Goal: Book appointment/travel/reservation

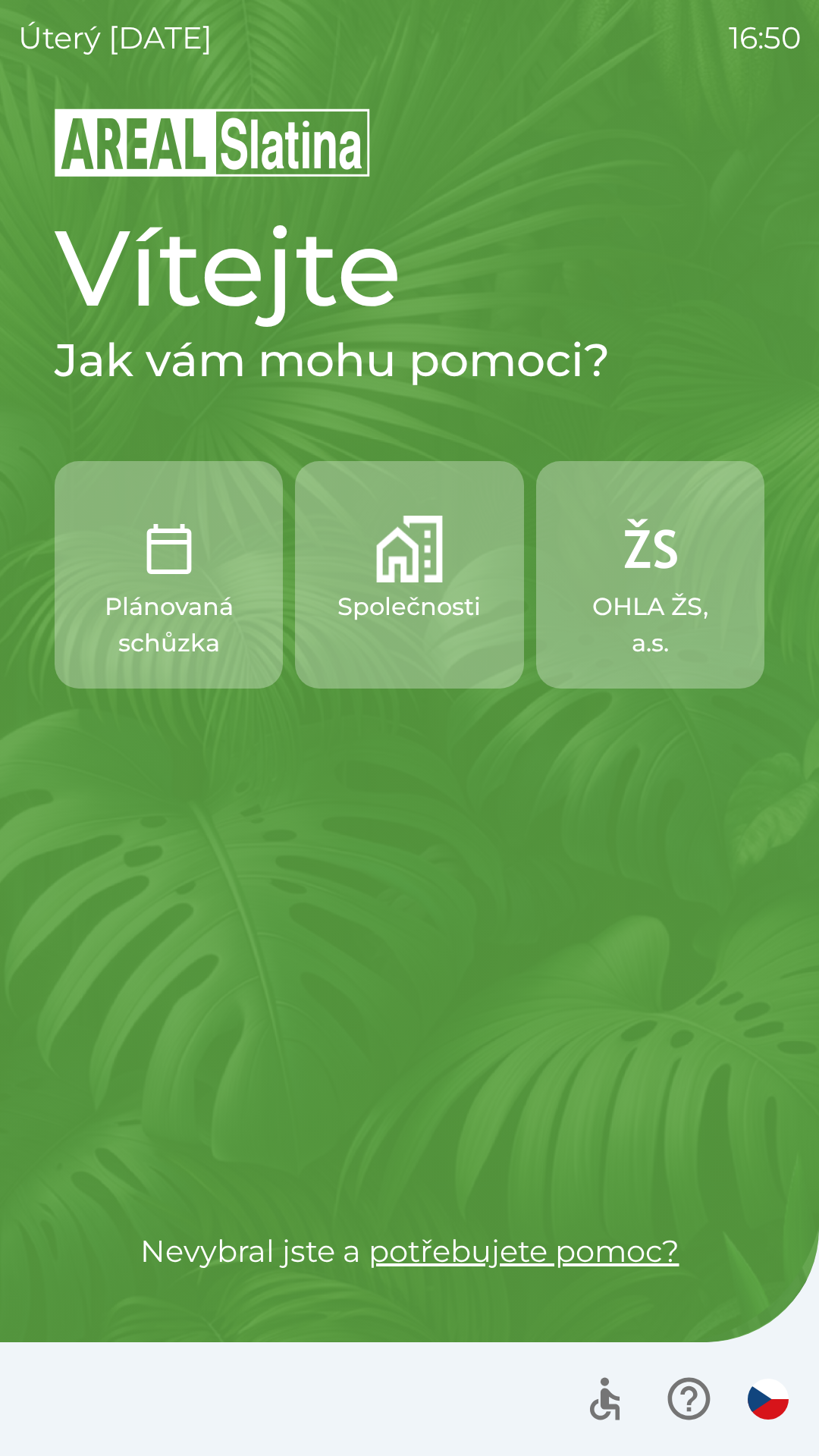
click at [415, 583] on button "Společnosti" at bounding box center [409, 575] width 229 height 228
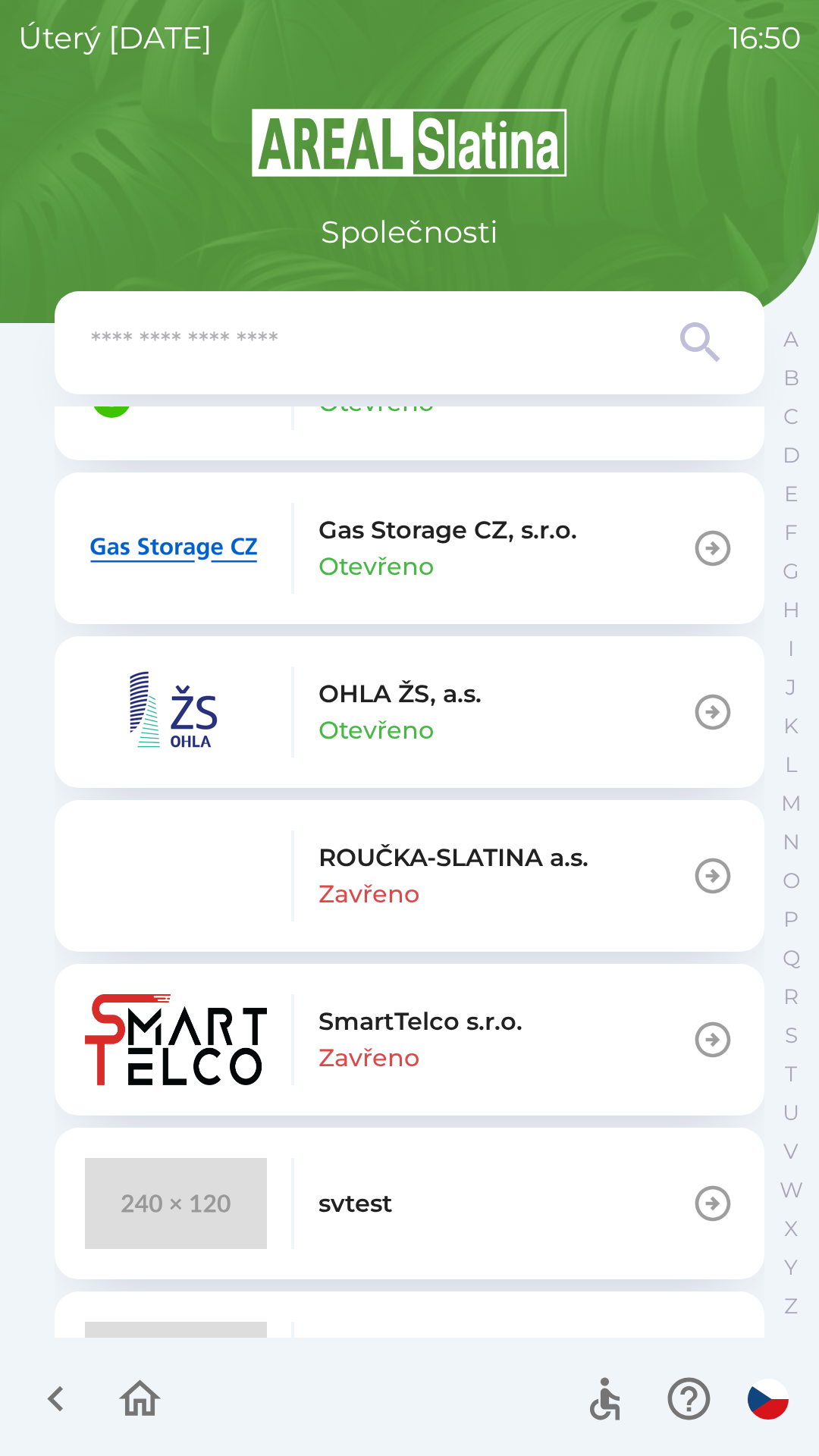
scroll to position [1386, 0]
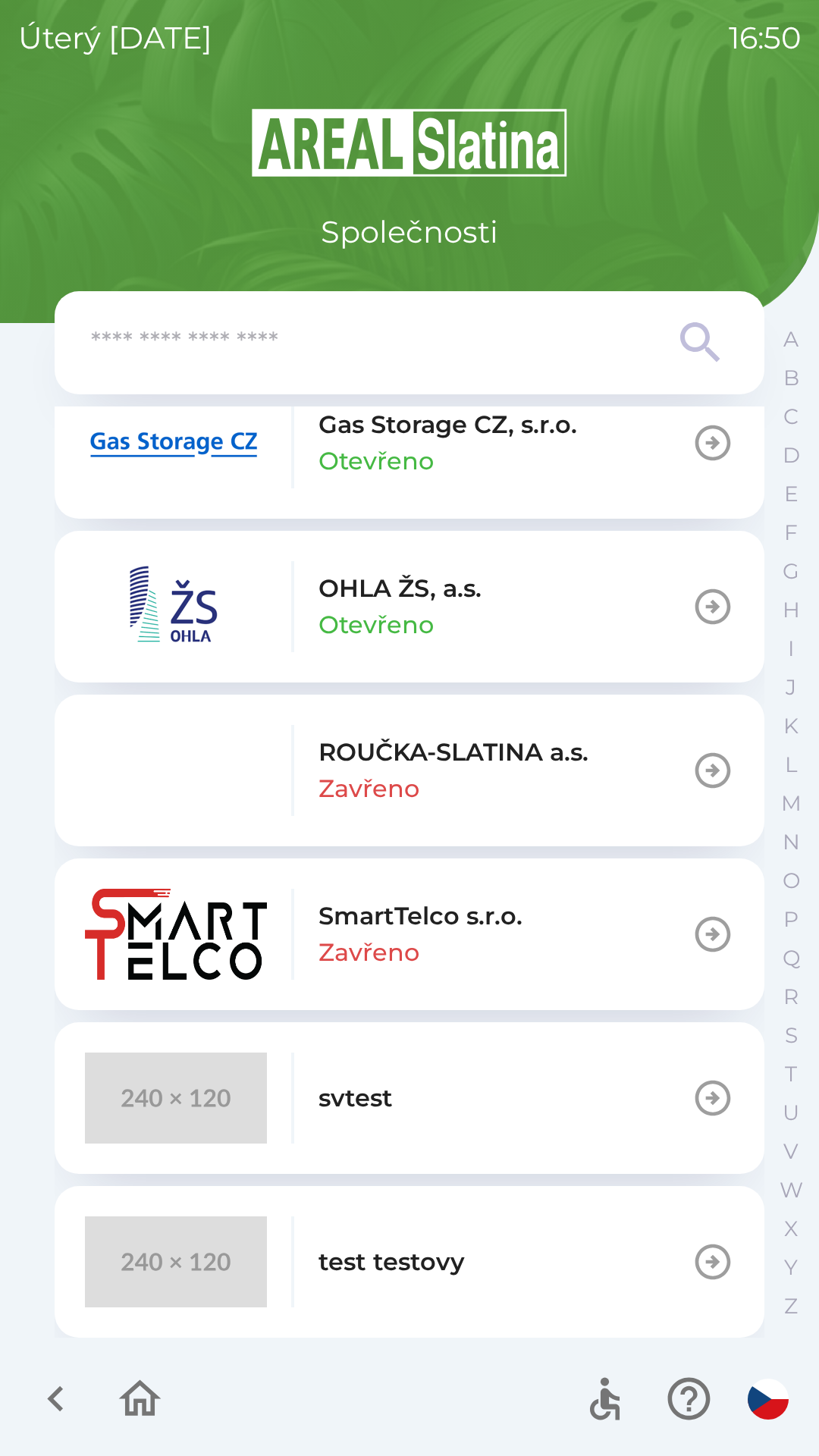
click at [557, 1102] on button "svtest" at bounding box center [410, 1098] width 710 height 152
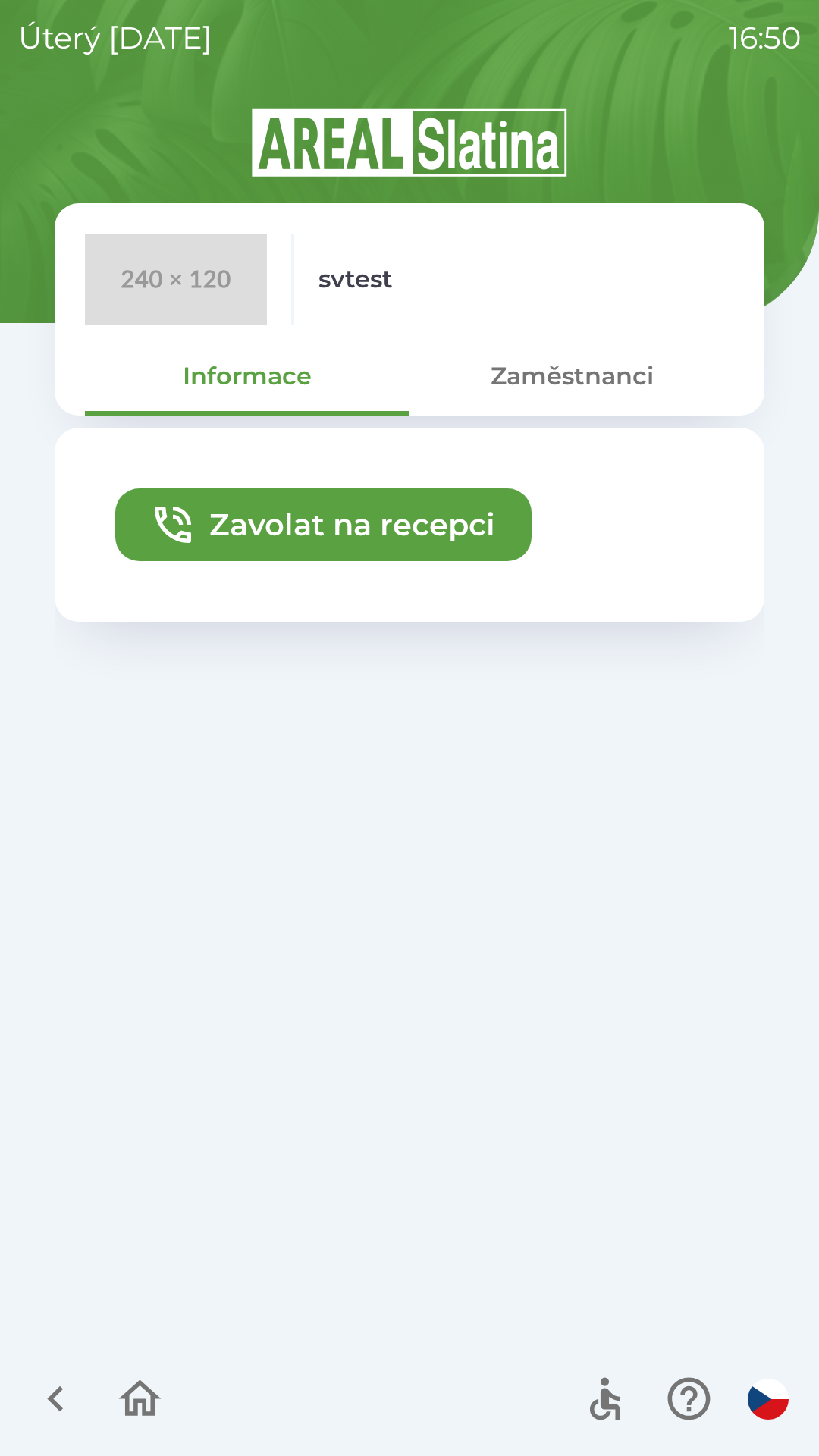
click at [434, 528] on button "Zavolat na recepci" at bounding box center [323, 524] width 416 height 72
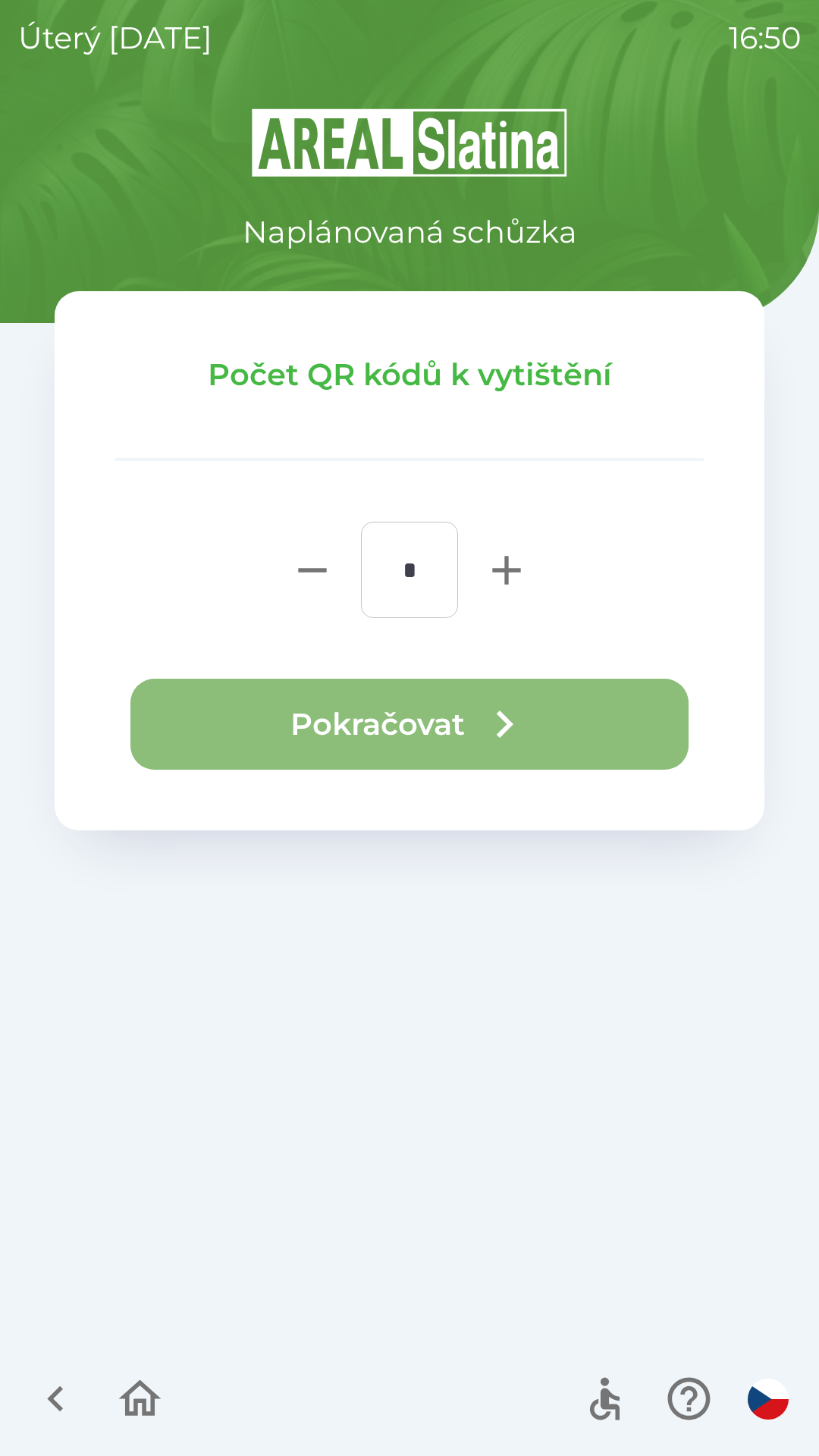
click at [495, 714] on icon "button" at bounding box center [504, 724] width 55 height 55
